Goal: Find specific page/section: Find specific page/section

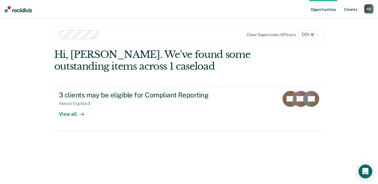
click at [352, 8] on link "Client s" at bounding box center [350, 9] width 15 height 18
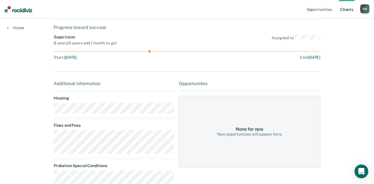
scroll to position [29, 0]
